Goal: Information Seeking & Learning: Understand process/instructions

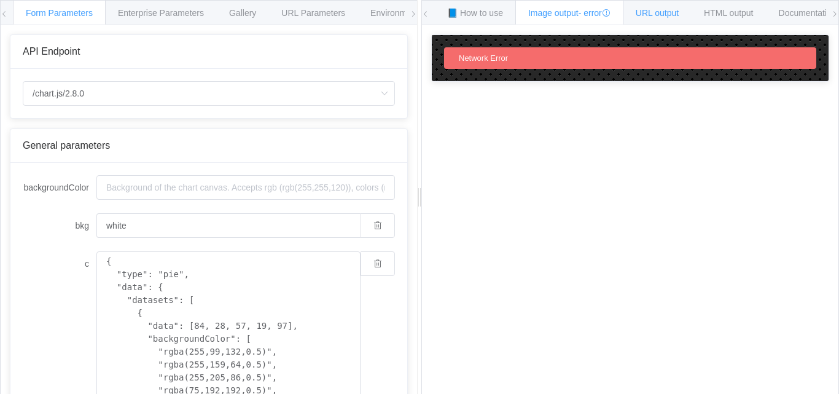
click at [672, 14] on span "URL output" at bounding box center [657, 13] width 43 height 10
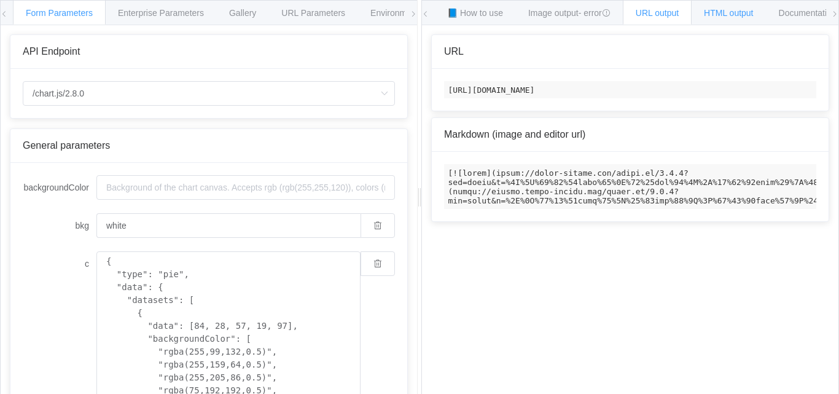
click at [739, 11] on span "HTML output" at bounding box center [728, 13] width 49 height 10
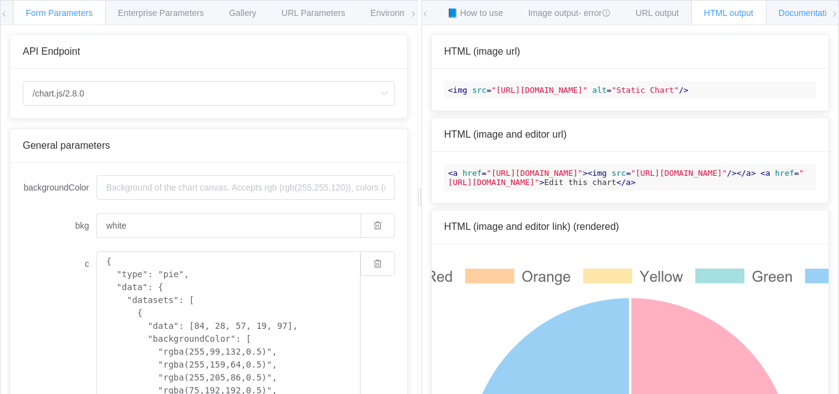
click at [797, 11] on span "Documentation" at bounding box center [808, 13] width 58 height 10
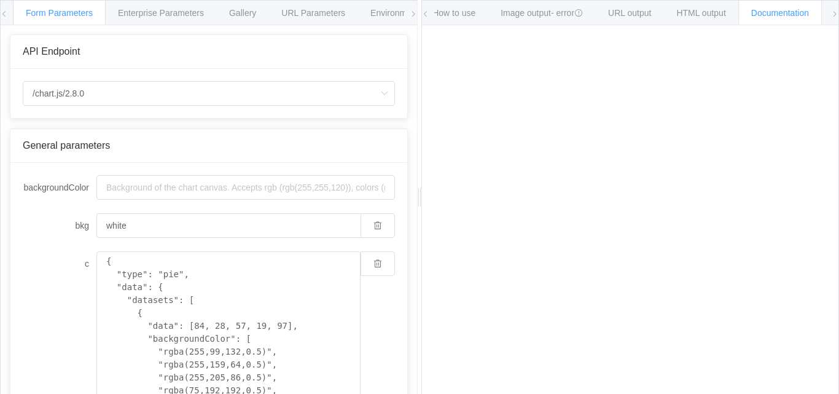
click at [80, 17] on span "Form Parameters" at bounding box center [59, 13] width 67 height 10
drag, startPoint x: 229, startPoint y: 294, endPoint x: 205, endPoint y: 291, distance: 24.2
click at [228, 294] on textarea "{ "type": "pie", "data": { "datasets": [ { "data": [84, 28, 57, 19, 97], "backg…" at bounding box center [228, 383] width 264 height 265
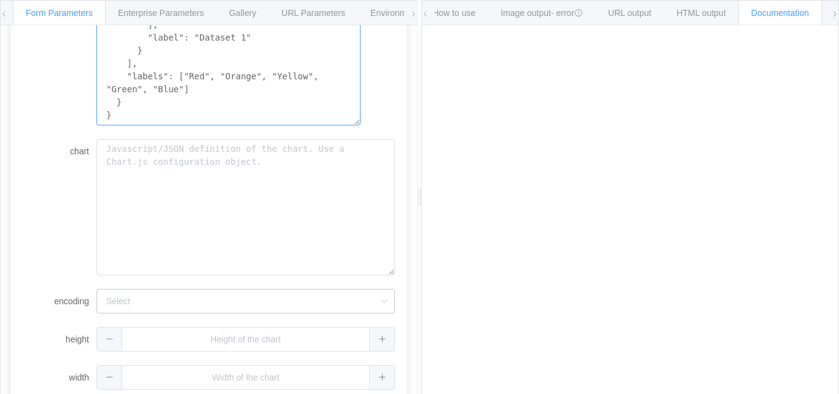
scroll to position [404, 0]
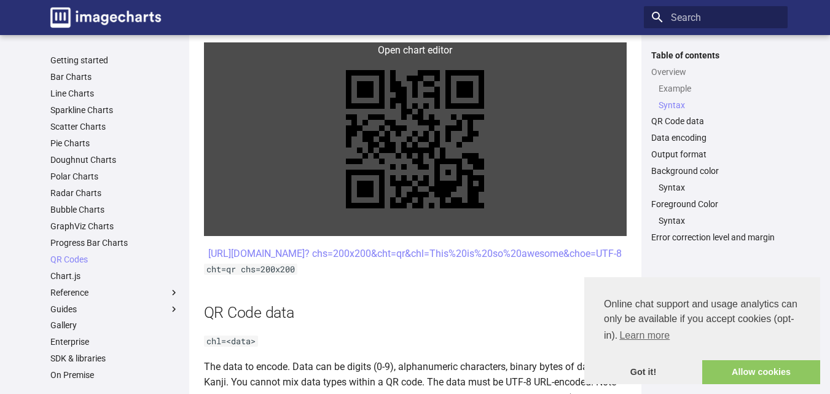
scroll to position [614, 0]
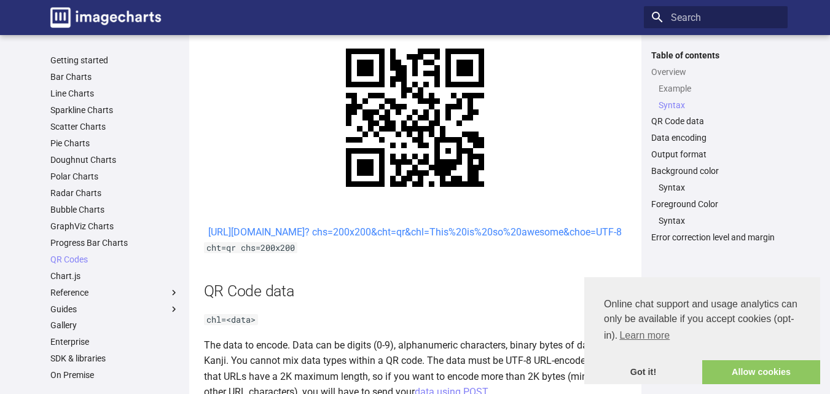
click at [356, 230] on link "[URL][DOMAIN_NAME]? chs=200x200&cht=qr&chl=This%20is%20so%20awesome&choe=UTF-8" at bounding box center [415, 232] width 414 height 12
click at [361, 229] on link "[URL][DOMAIN_NAME]? chs=200x200&cht=qr&chl=This%20is%20so%20awesome&choe=UTF-8" at bounding box center [415, 232] width 414 height 12
click at [394, 225] on center "[URL][DOMAIN_NAME]? chs=200x200&cht=qr&chl=This%20is%20so%20awesome&choe=UTF-8" at bounding box center [415, 232] width 423 height 16
click at [392, 229] on link "[URL][DOMAIN_NAME]? chs=200x200&cht=qr&chl=This%20is%20so%20awesome&choe=UTF-8" at bounding box center [415, 232] width 414 height 12
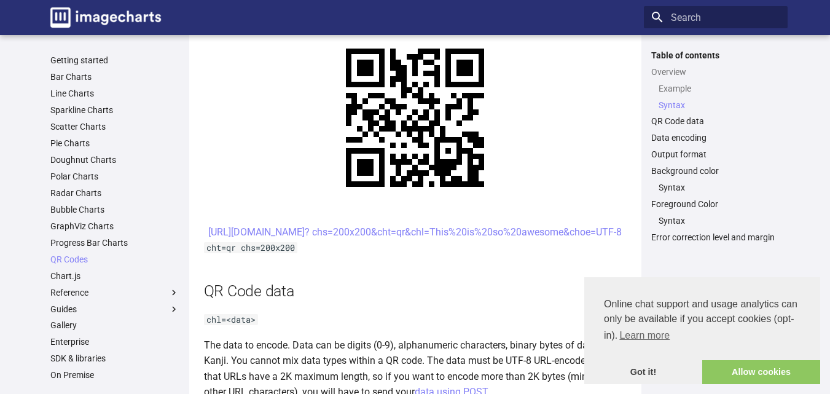
click at [338, 230] on center "[URL][DOMAIN_NAME]? chs=200x200&cht=qr&chl=This%20is%20so%20awesome&choe=UTF-8" at bounding box center [415, 232] width 423 height 16
click at [342, 229] on center "[URL][DOMAIN_NAME]? chs=200x200&cht=qr&chl=This%20is%20so%20awesome&choe=UTF-8" at bounding box center [415, 232] width 423 height 16
click at [343, 228] on center "[URL][DOMAIN_NAME]? chs=200x200&cht=qr&chl=This%20is%20so%20awesome&choe=UTF-8" at bounding box center [415, 232] width 423 height 16
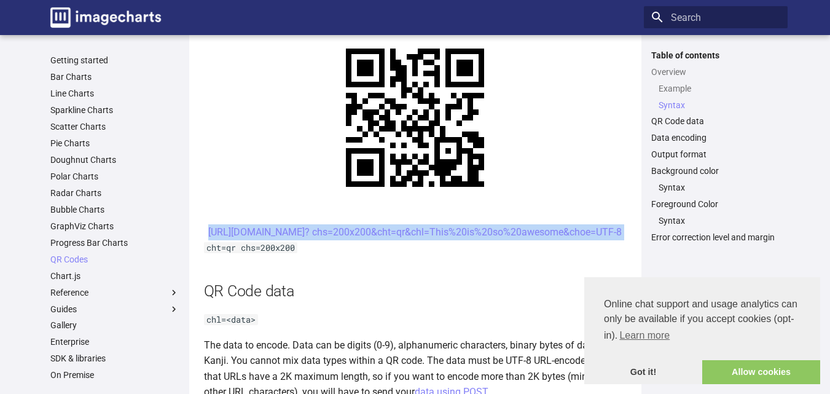
click at [577, 240] on center "[URL][DOMAIN_NAME]? chs=200x200&cht=qr&chl=This%20is%20so%20awesome&choe=UTF-8" at bounding box center [415, 232] width 423 height 16
copy article "[URL][DOMAIN_NAME]? chs=200x200&cht=qr&chl=This%20is%20so%20awesome&choe=UTF-8"
click at [757, 367] on link "Allow cookies" at bounding box center [761, 372] width 118 height 25
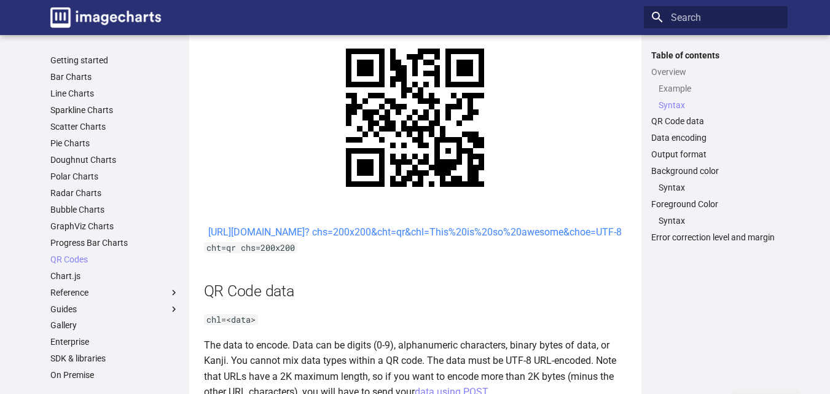
click at [350, 236] on link "[URL][DOMAIN_NAME]? chs=200x200&cht=qr&chl=This%20is%20so%20awesome&choe=UTF-8" at bounding box center [415, 232] width 414 height 12
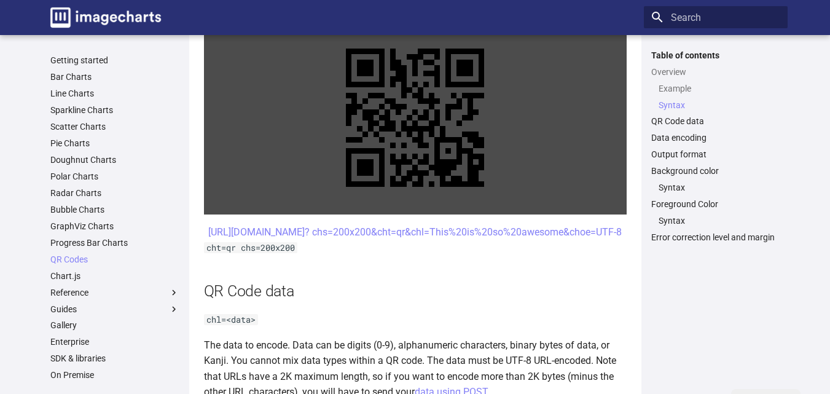
click at [366, 149] on link at bounding box center [415, 118] width 423 height 194
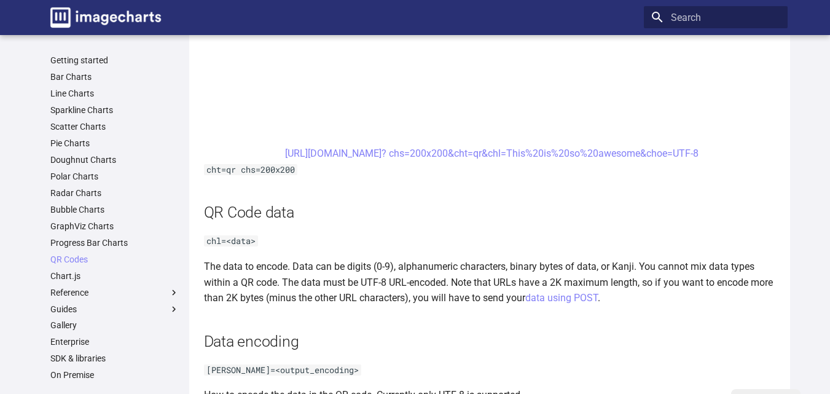
scroll to position [799, 0]
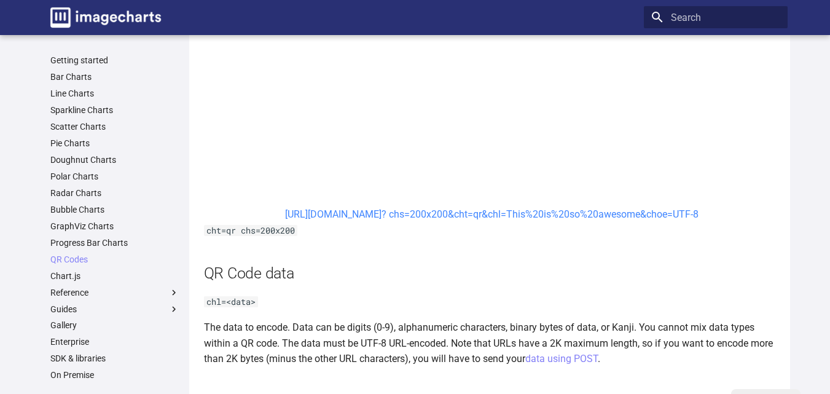
click at [530, 218] on link "[URL][DOMAIN_NAME]? chs=200x200&cht=qr&chl=This%20is%20so%20awesome&choe=UTF-8" at bounding box center [492, 214] width 414 height 12
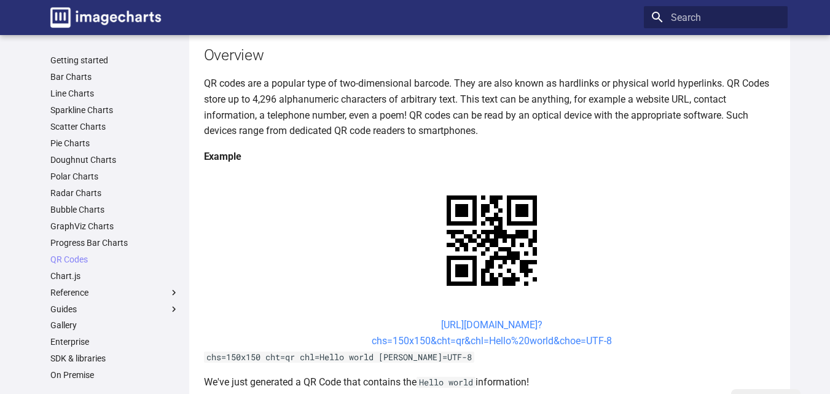
scroll to position [186, 0]
